Goal: Transaction & Acquisition: Register for event/course

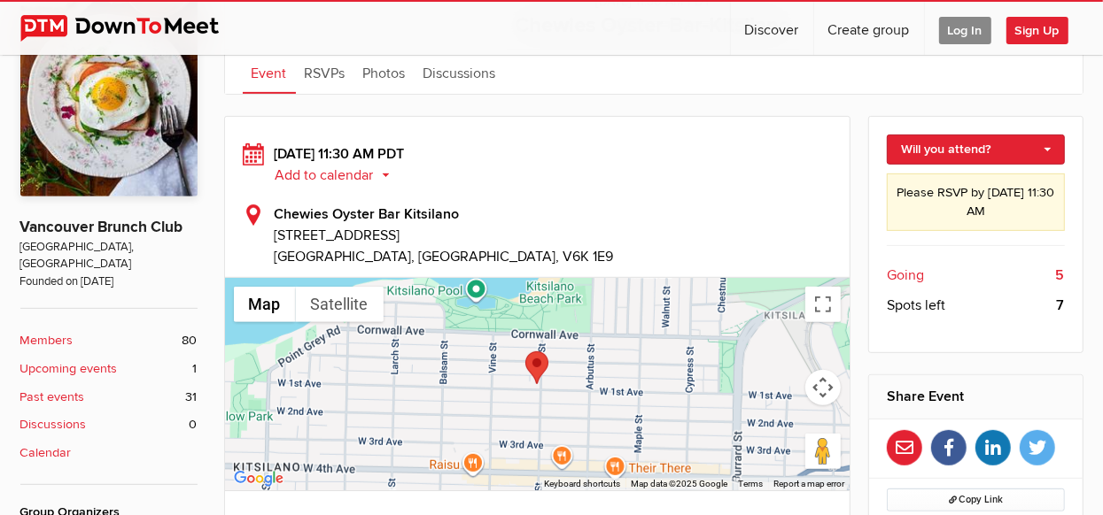
scroll to position [353, 0]
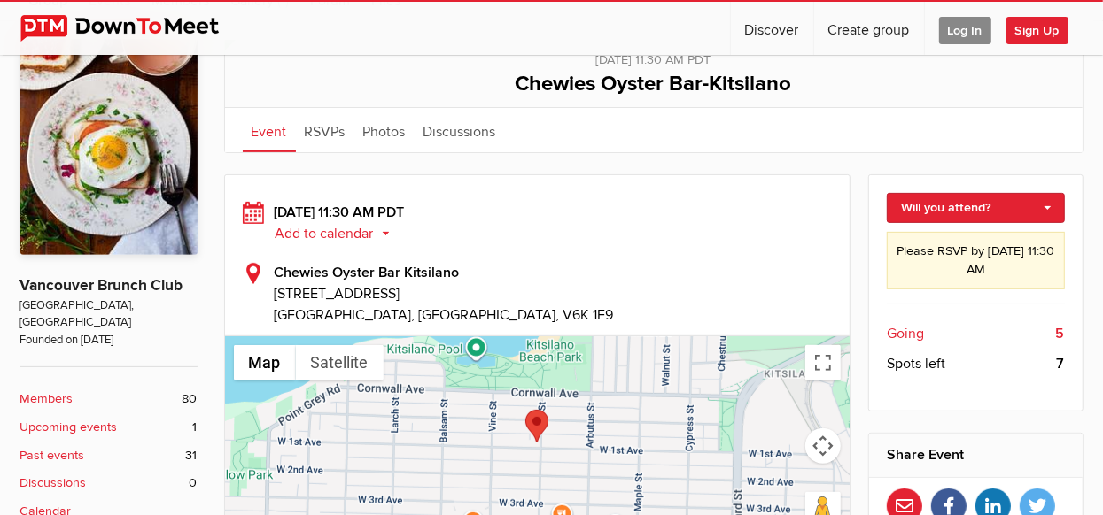
click at [307, 230] on button "Add to calendar" at bounding box center [339, 234] width 128 height 16
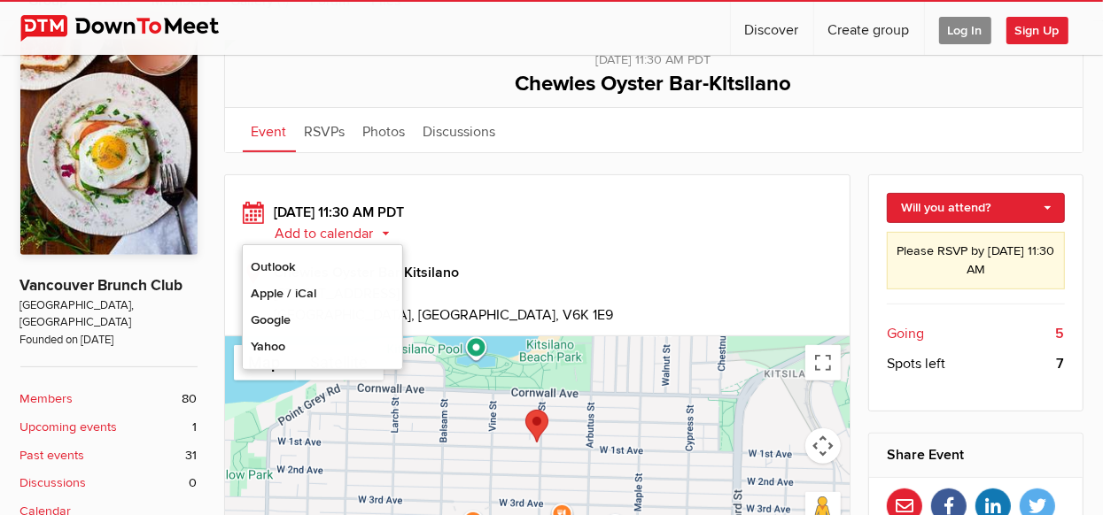
click at [499, 425] on div at bounding box center [537, 443] width 625 height 213
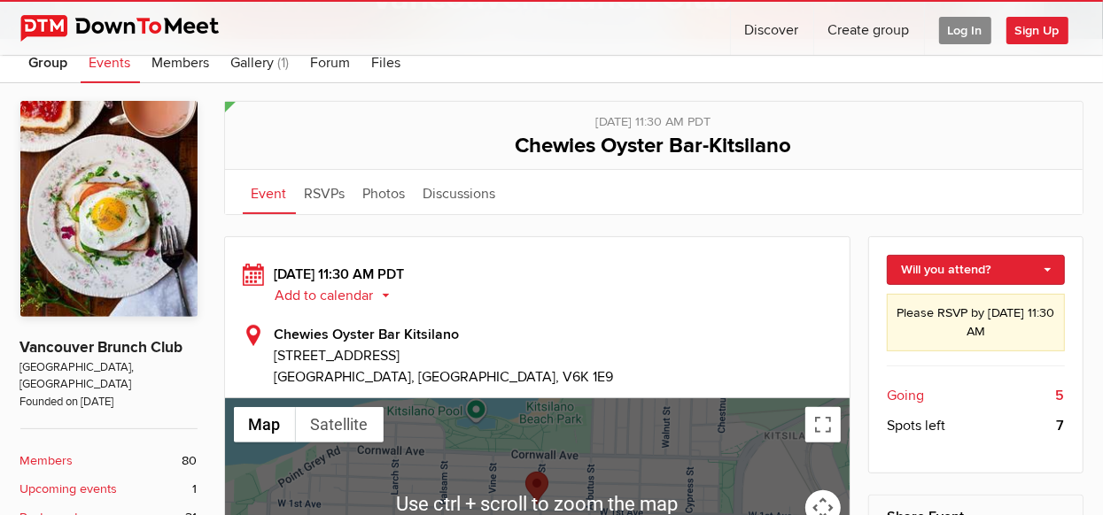
scroll to position [291, 0]
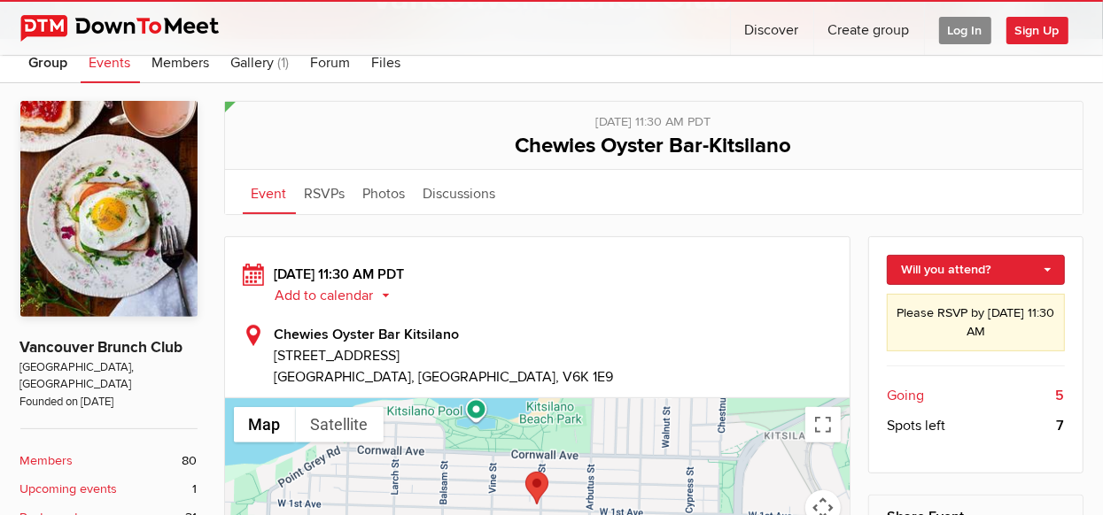
click at [907, 394] on span "Going" at bounding box center [905, 395] width 37 height 21
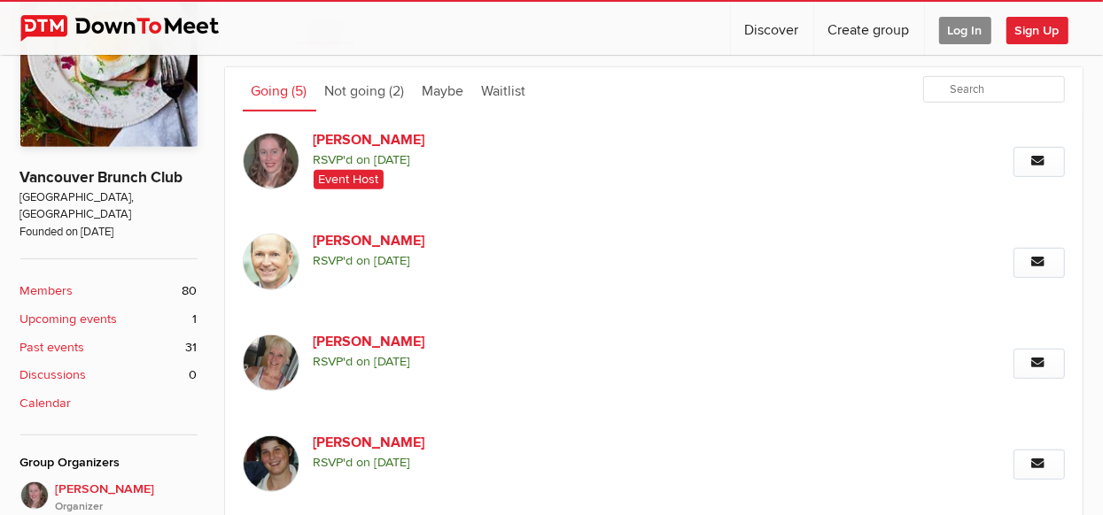
scroll to position [393, 0]
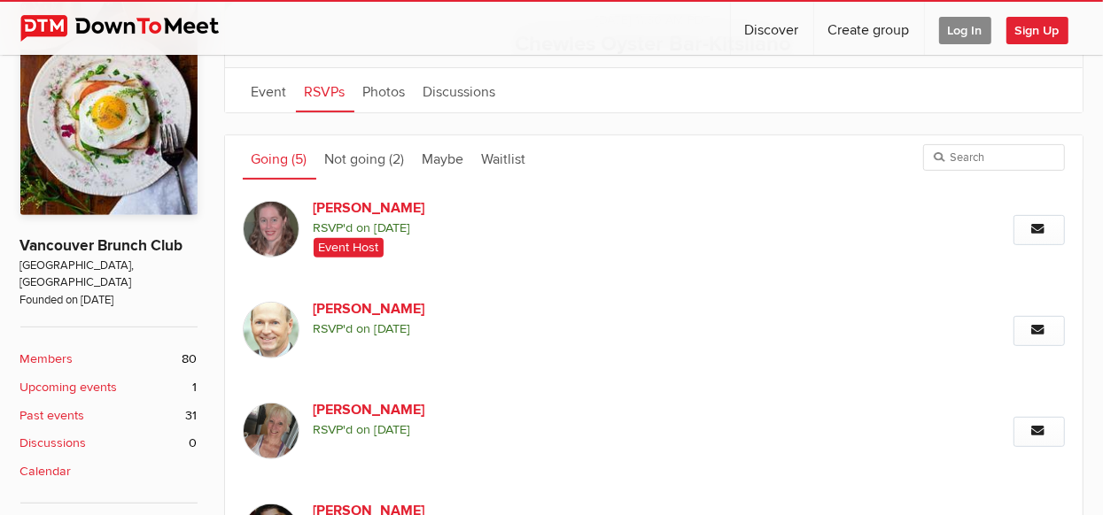
click at [966, 22] on span "Log In" at bounding box center [965, 30] width 52 height 27
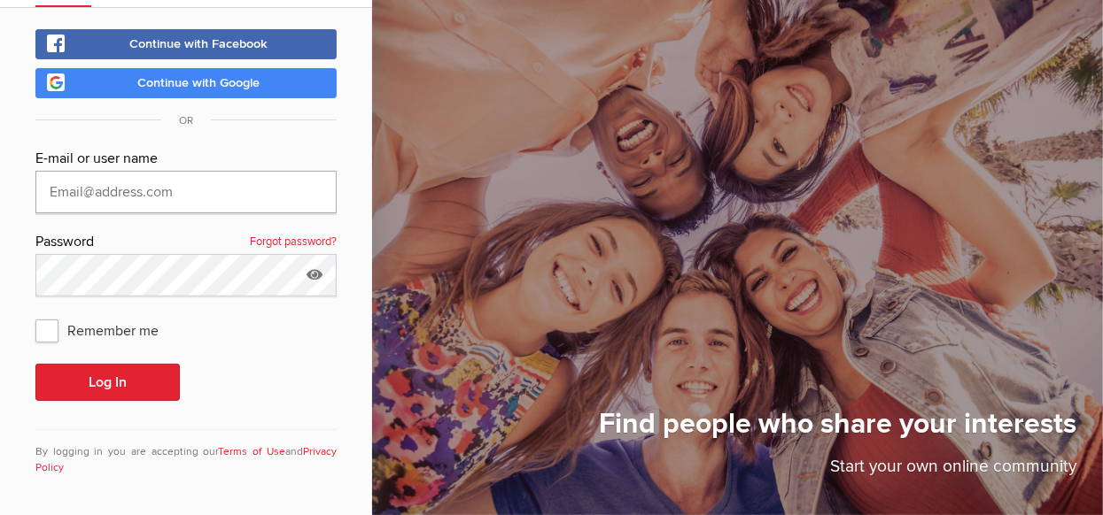
click at [292, 194] on input "text" at bounding box center [185, 192] width 301 height 43
type input "g"
type input "[PERSON_NAME][EMAIL_ADDRESS][DOMAIN_NAME]"
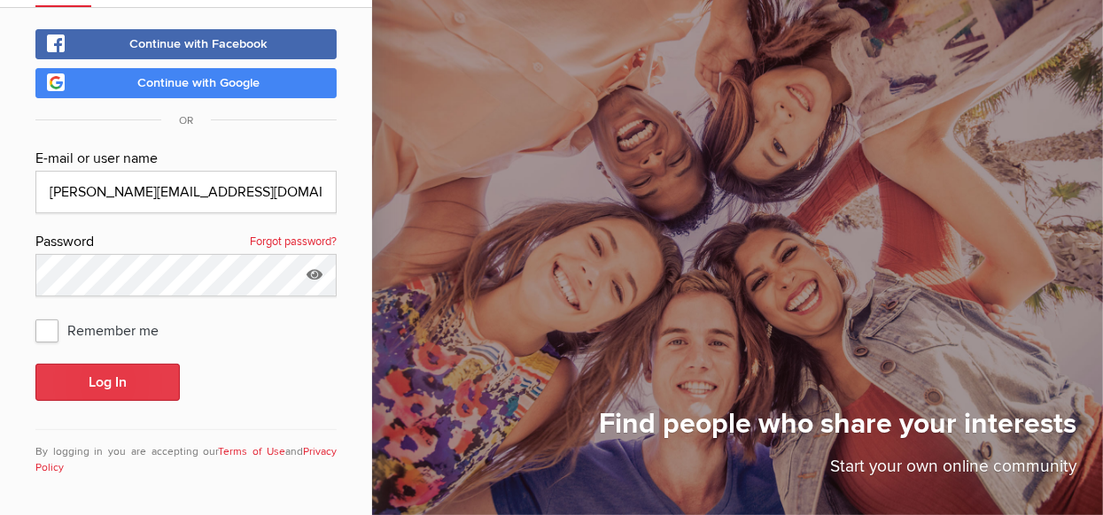
click at [107, 388] on button "Log In" at bounding box center [107, 382] width 144 height 37
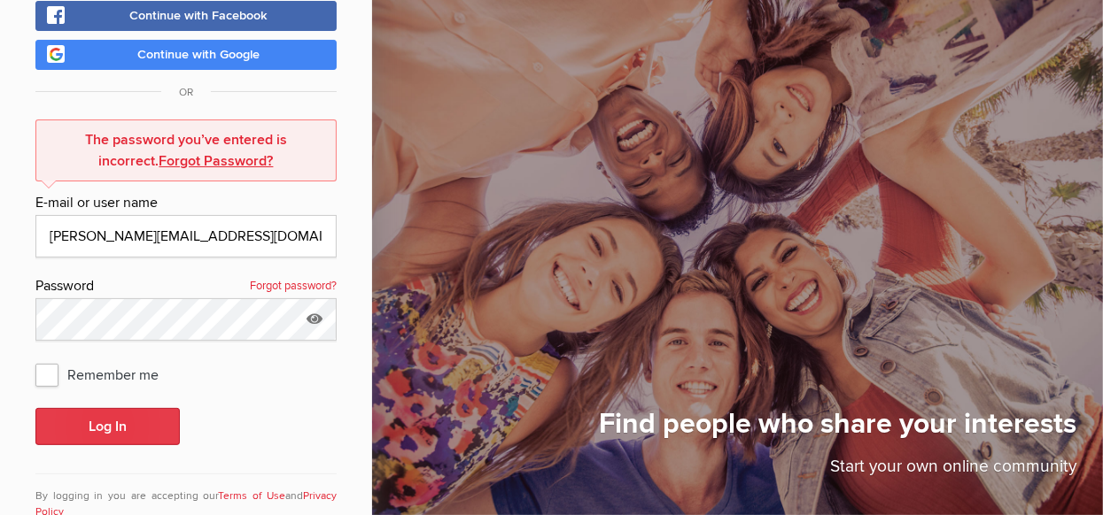
scroll to position [165, 0]
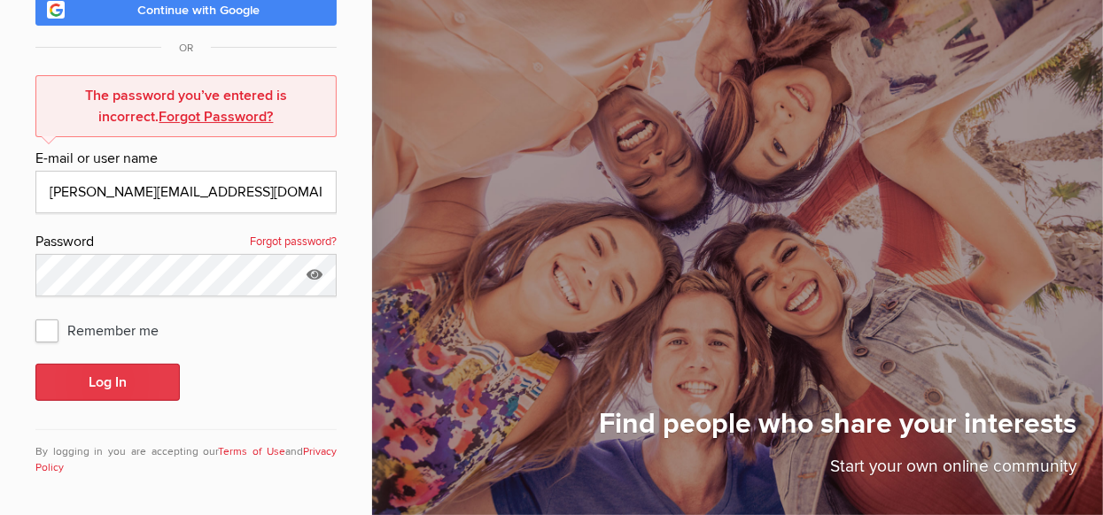
click at [129, 378] on button "Log In" at bounding box center [107, 382] width 144 height 37
click at [96, 383] on button "Log In" at bounding box center [107, 382] width 144 height 37
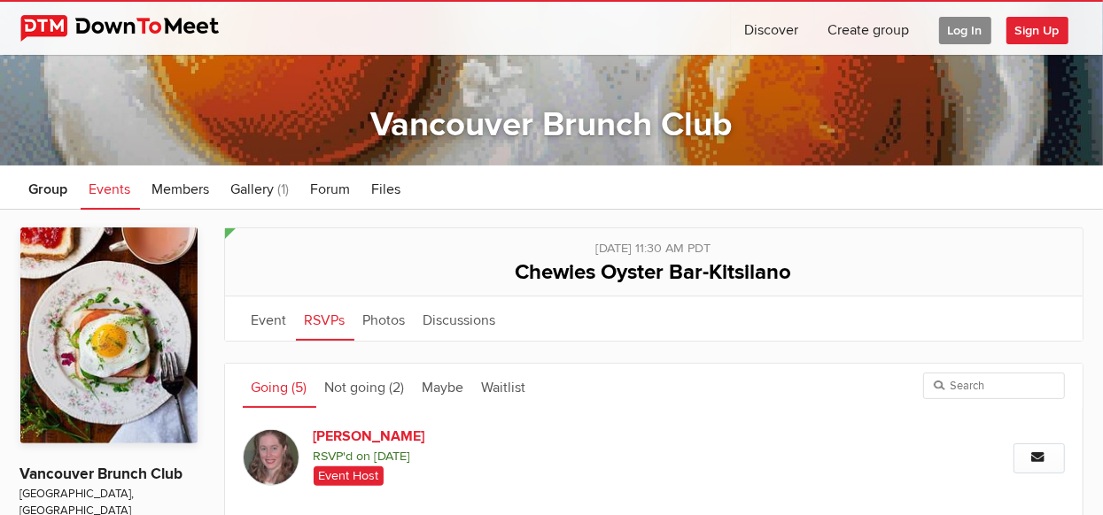
click at [705, 429] on span "[PERSON_NAME] RSVP'd on [DATE] Event Host" at bounding box center [566, 457] width 505 height 62
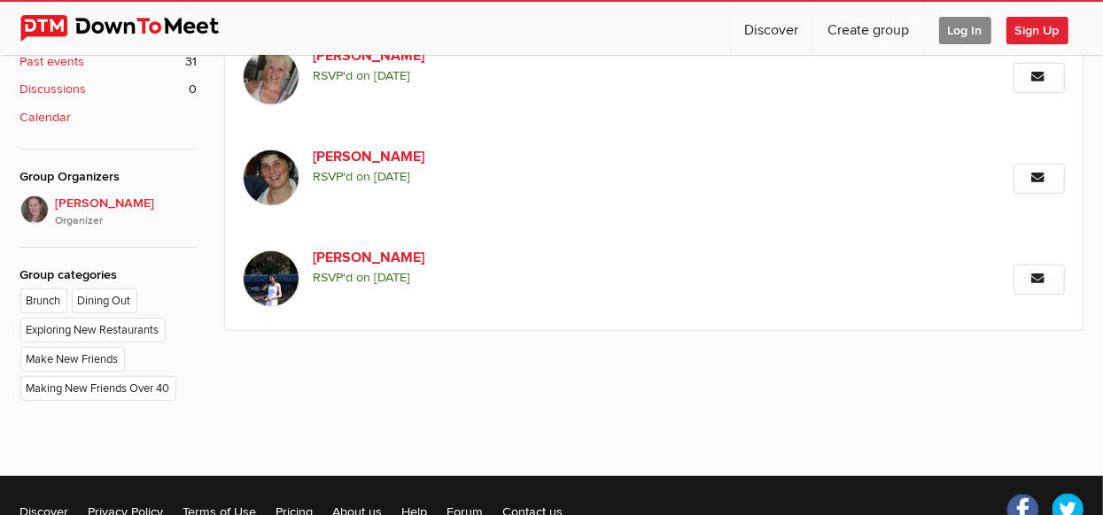
scroll to position [393, 0]
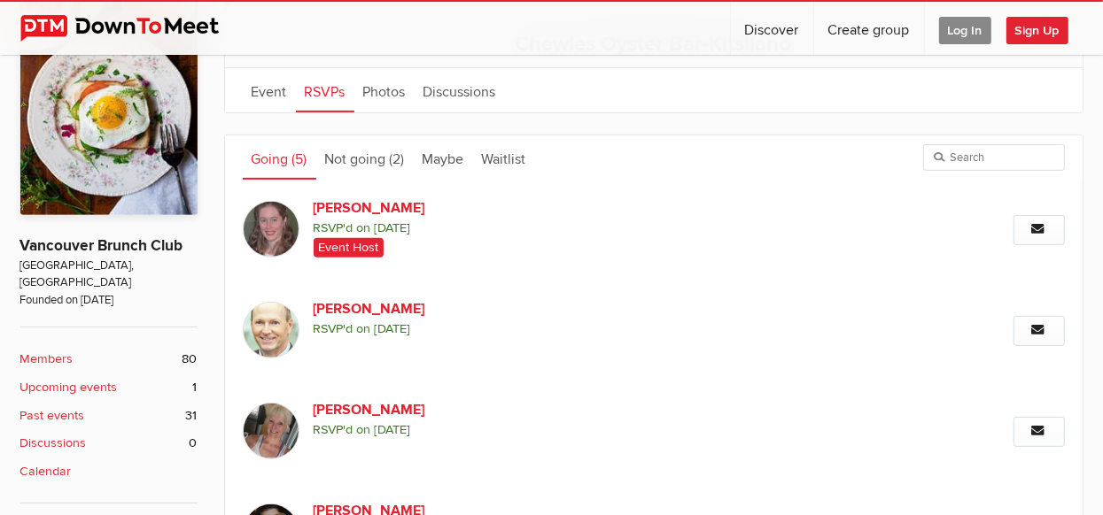
click at [270, 160] on link "Going (5)" at bounding box center [280, 158] width 74 height 44
click at [278, 160] on link "Going (5)" at bounding box center [280, 158] width 74 height 44
click at [275, 151] on link "Going (5)" at bounding box center [280, 158] width 74 height 44
click at [265, 160] on link "Going (5)" at bounding box center [280, 158] width 74 height 44
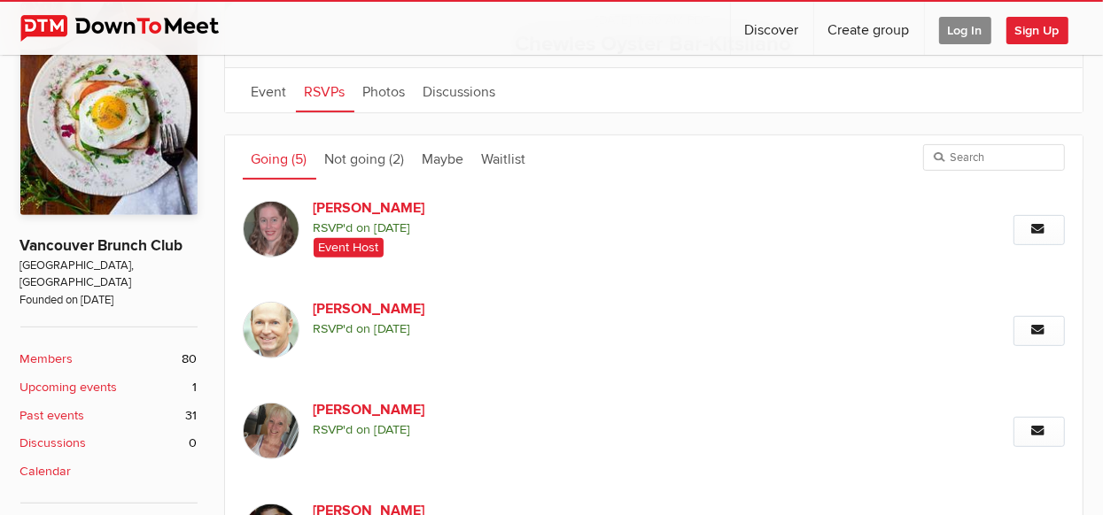
click at [265, 160] on link "Going (5)" at bounding box center [280, 158] width 74 height 44
click at [1037, 230] on icon at bounding box center [1039, 229] width 14 height 12
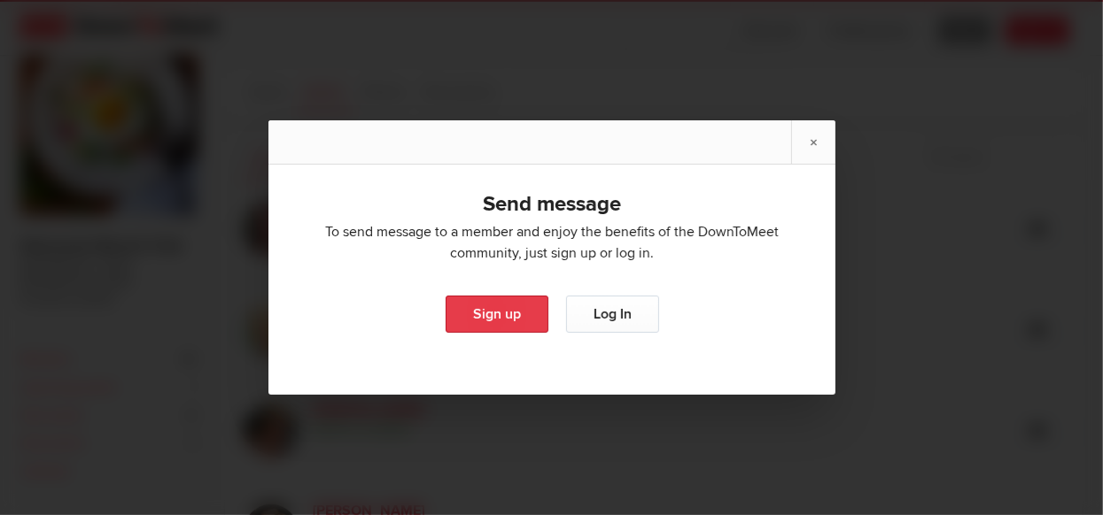
click at [453, 319] on link "Sign up" at bounding box center [496, 314] width 103 height 37
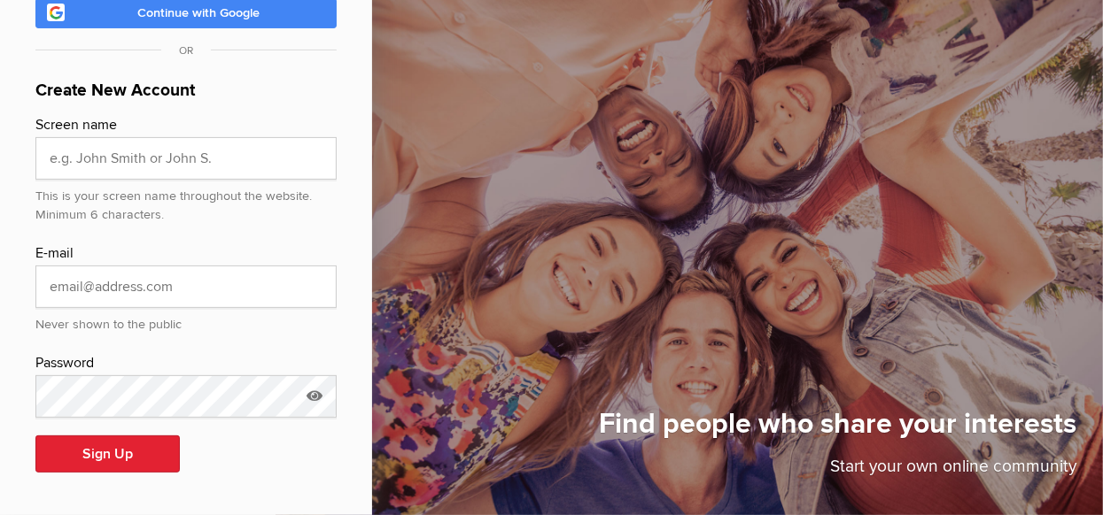
scroll to position [197, 0]
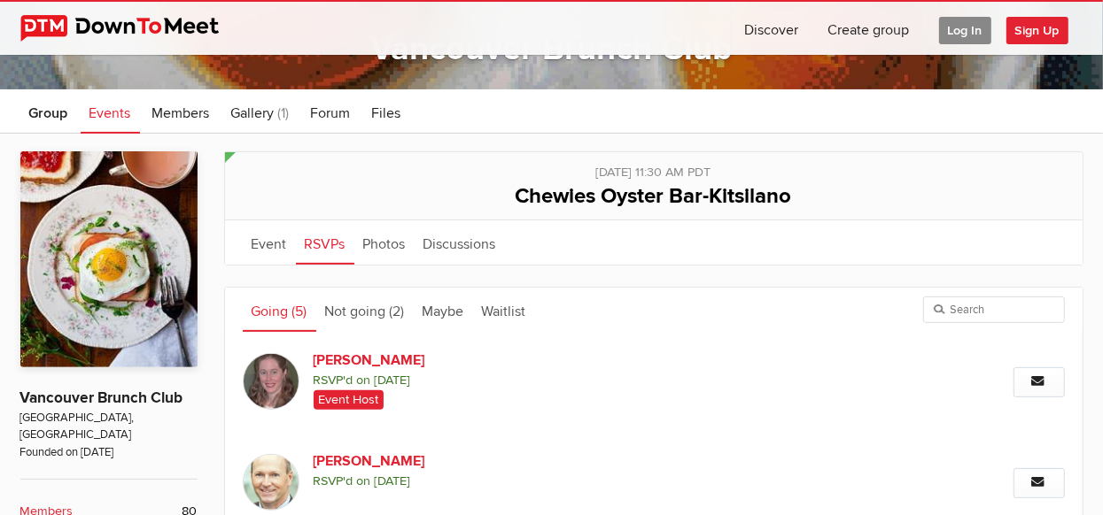
scroll to position [216, 0]
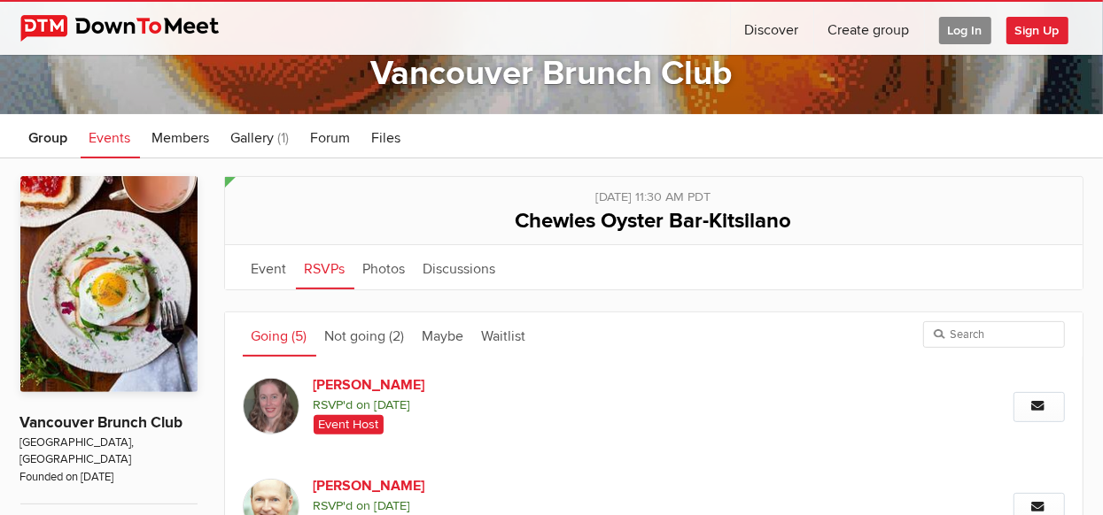
click at [277, 335] on link "Going (5)" at bounding box center [280, 335] width 74 height 44
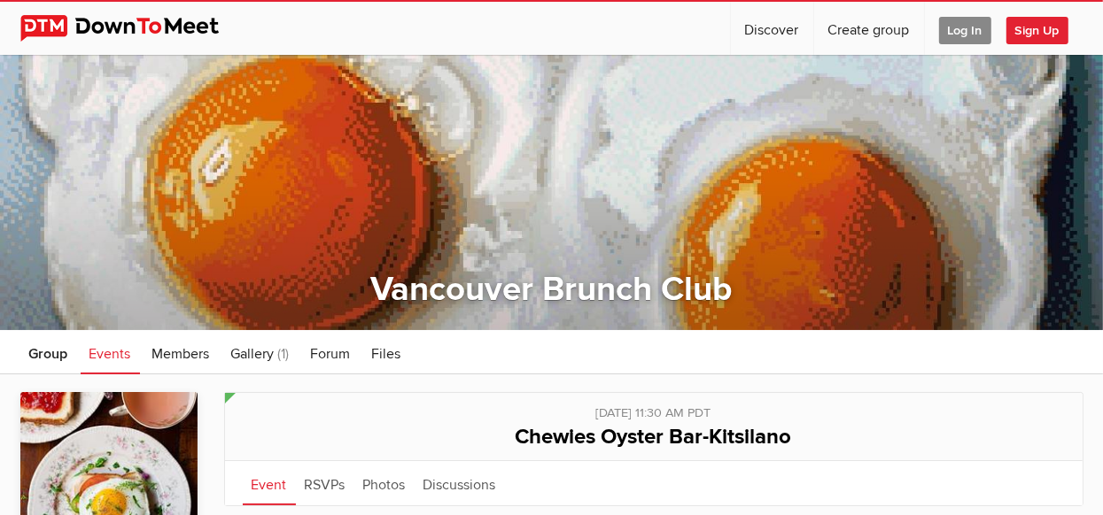
click at [103, 41] on img at bounding box center [133, 28] width 226 height 27
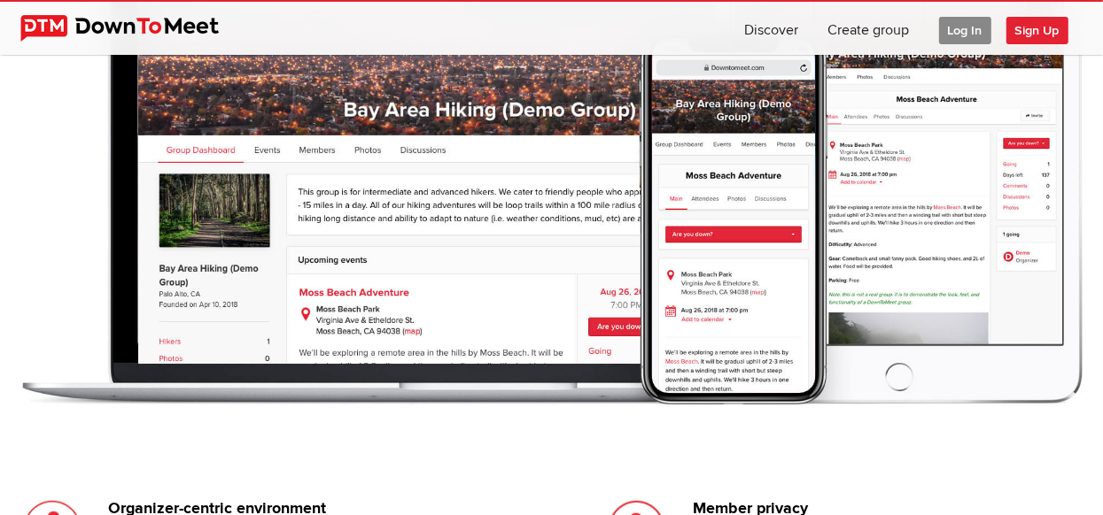
scroll to position [974, 0]
